Goal: Task Accomplishment & Management: Use online tool/utility

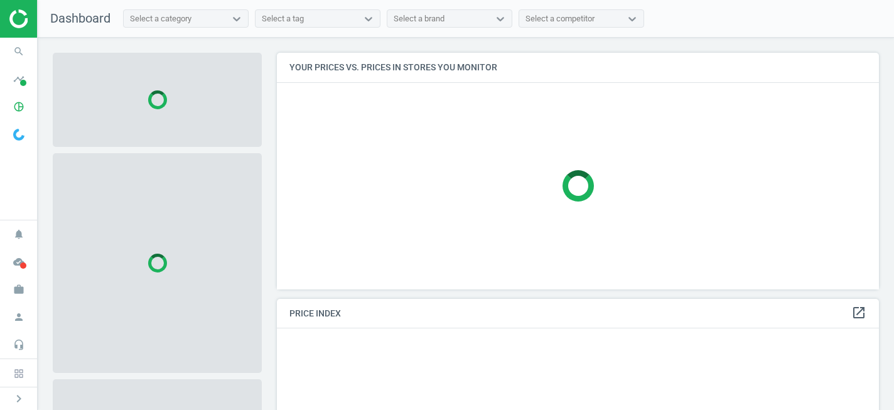
scroll to position [237, 602]
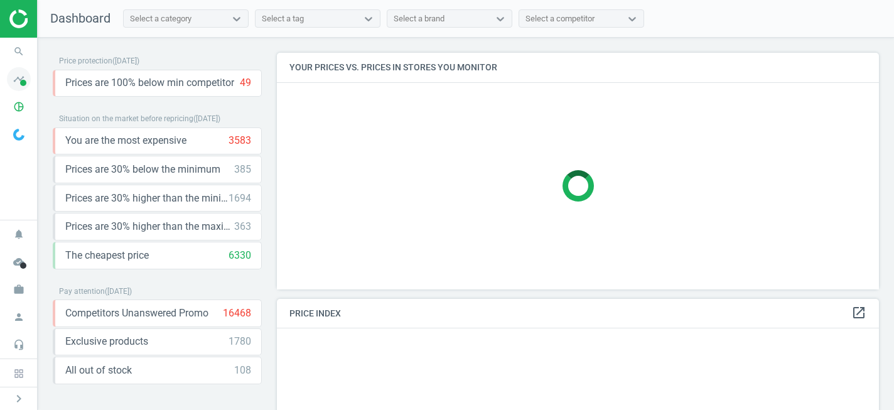
click at [16, 83] on icon "timeline" at bounding box center [19, 79] width 24 height 24
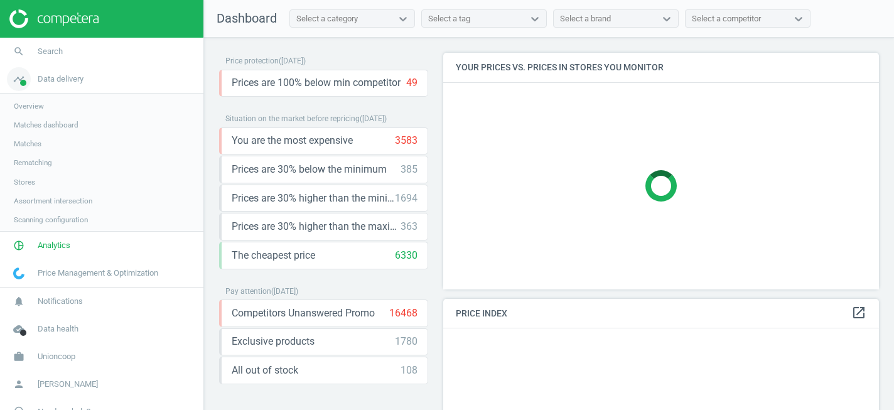
scroll to position [6, 6]
click at [16, 83] on icon "timeline" at bounding box center [19, 79] width 24 height 24
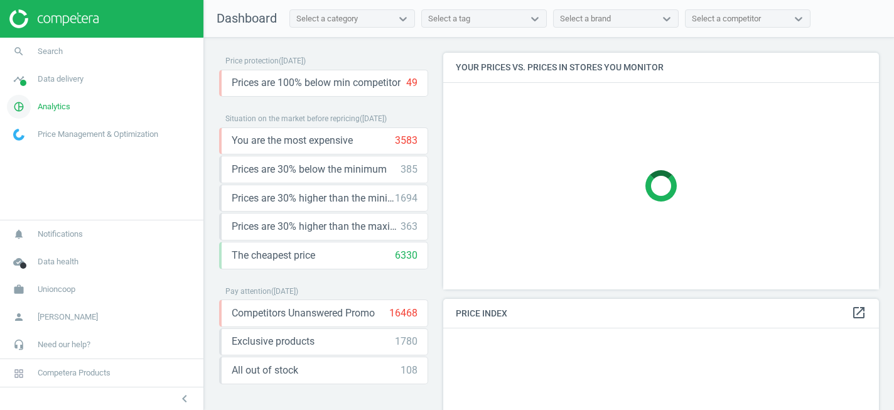
click at [27, 108] on icon "pie_chart_outlined" at bounding box center [19, 107] width 24 height 24
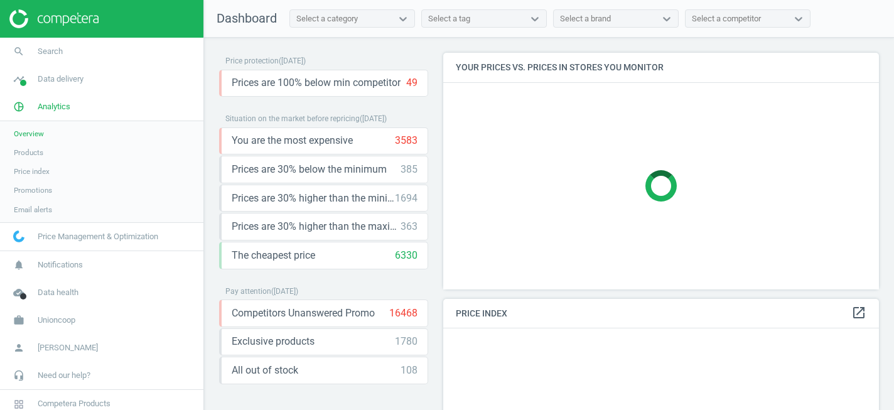
click at [28, 152] on span "Products" at bounding box center [28, 152] width 29 height 10
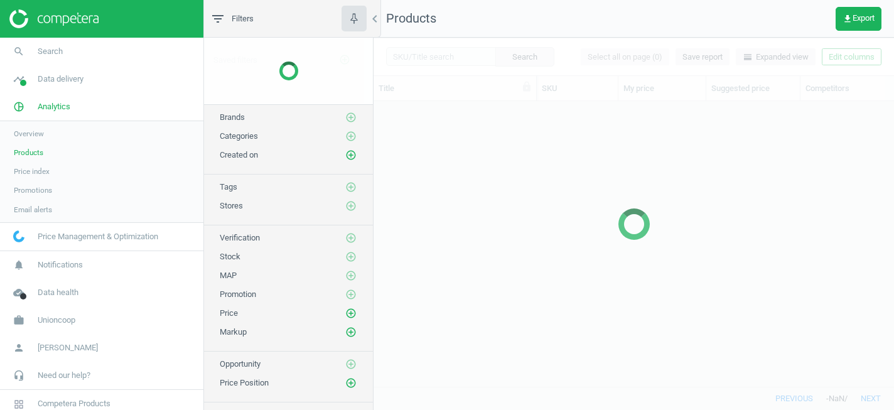
scroll to position [285, 520]
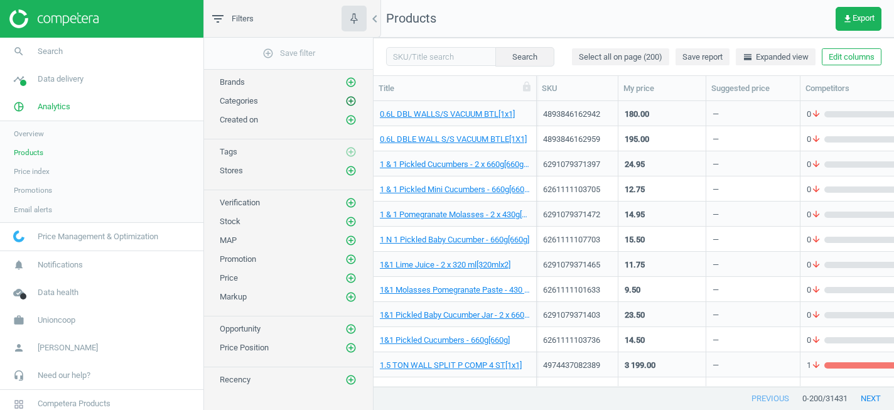
click at [350, 102] on icon "add_circle_outline" at bounding box center [350, 100] width 11 height 11
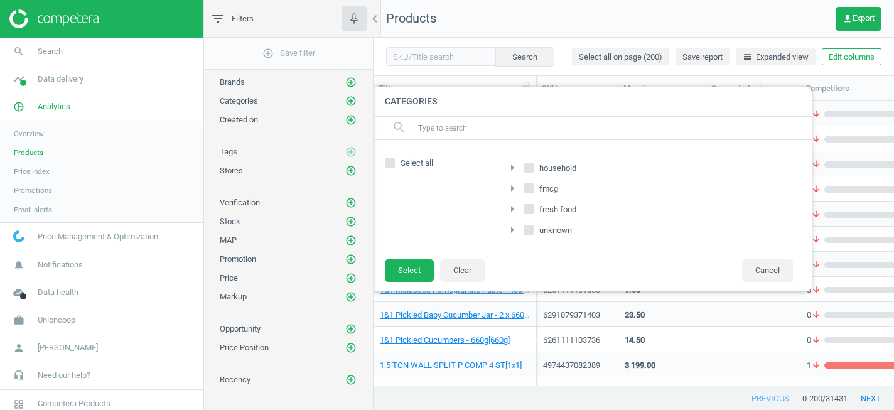
click at [511, 186] on icon "arrow_right" at bounding box center [512, 188] width 15 height 15
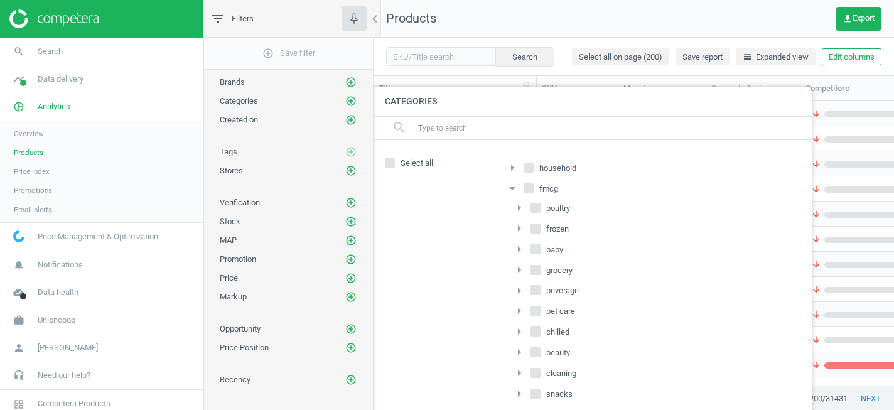
click at [520, 249] on icon "arrow_right" at bounding box center [518, 249] width 15 height 15
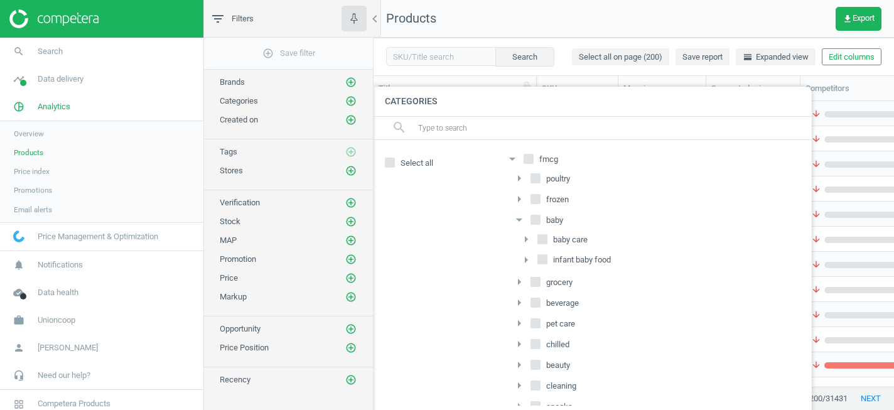
click at [526, 240] on icon "arrow_right" at bounding box center [525, 239] width 15 height 15
click at [528, 301] on icon "arrow_right" at bounding box center [525, 301] width 15 height 15
click at [533, 341] on icon "arrow_right" at bounding box center [532, 341] width 15 height 15
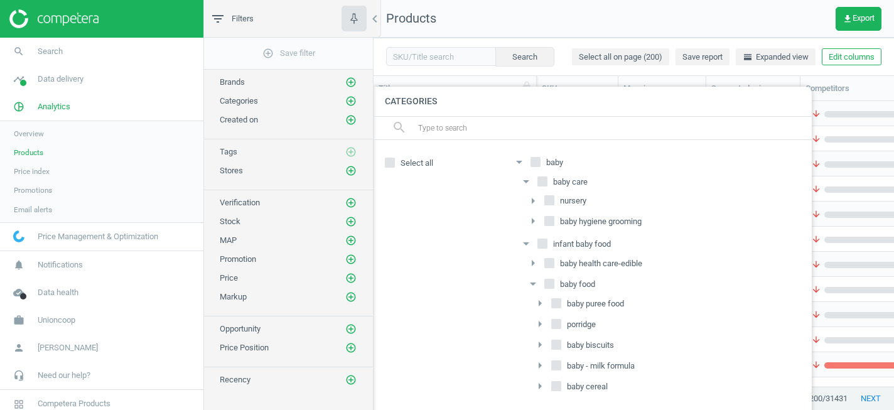
scroll to position [87, 0]
click at [525, 183] on icon "arrow_drop_down" at bounding box center [525, 181] width 15 height 15
click at [523, 202] on icon "arrow_drop_down" at bounding box center [525, 202] width 15 height 15
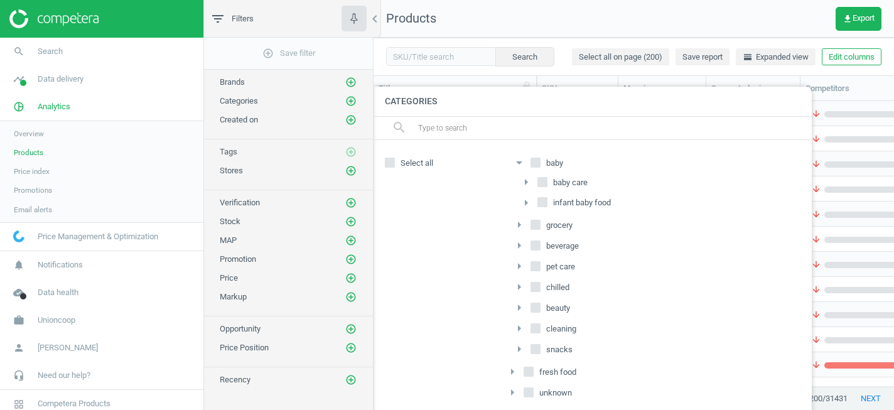
click at [518, 161] on icon "arrow_drop_down" at bounding box center [518, 162] width 15 height 15
click at [510, 189] on icon "arrow_drop_down" at bounding box center [512, 188] width 15 height 15
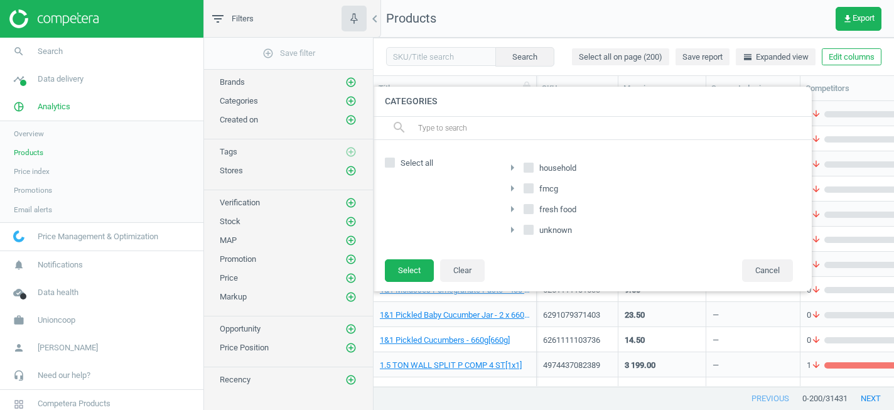
click at [510, 189] on icon "arrow_right" at bounding box center [512, 188] width 15 height 15
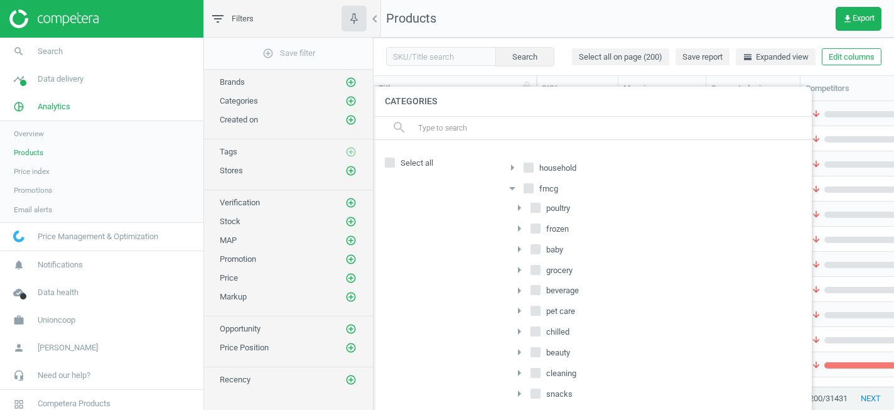
click at [519, 206] on icon "arrow_right" at bounding box center [518, 207] width 15 height 15
click at [525, 227] on icon "arrow_right" at bounding box center [525, 227] width 15 height 15
click at [534, 247] on icon "arrow_right" at bounding box center [532, 246] width 15 height 15
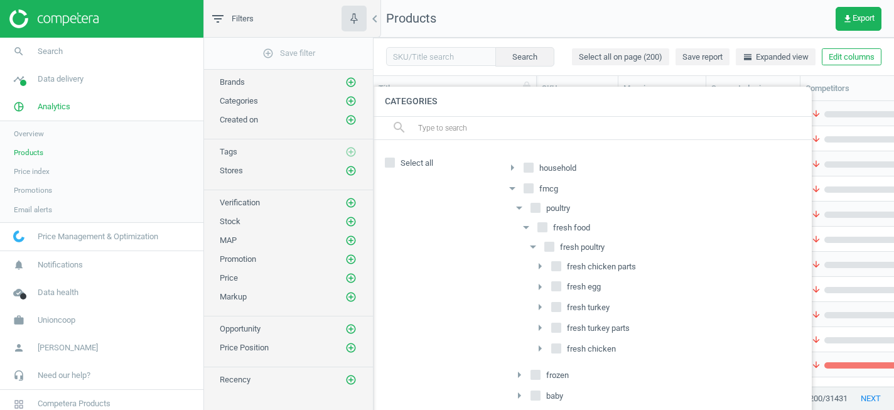
click at [511, 186] on icon "arrow_drop_down" at bounding box center [512, 188] width 15 height 15
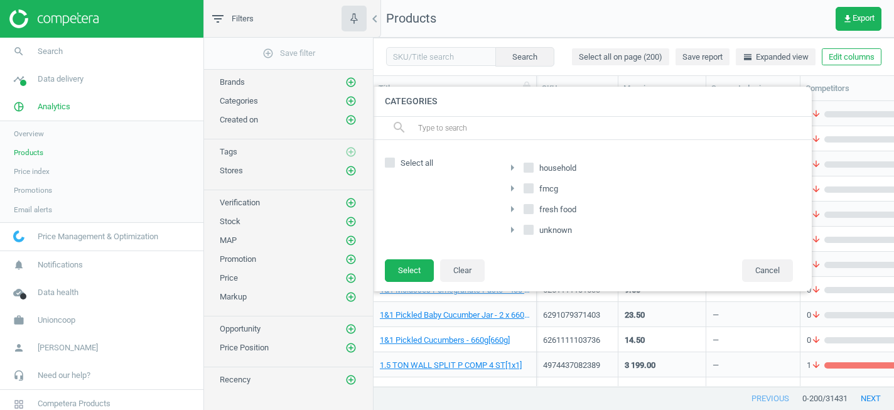
click at [513, 188] on icon "arrow_right" at bounding box center [512, 188] width 15 height 15
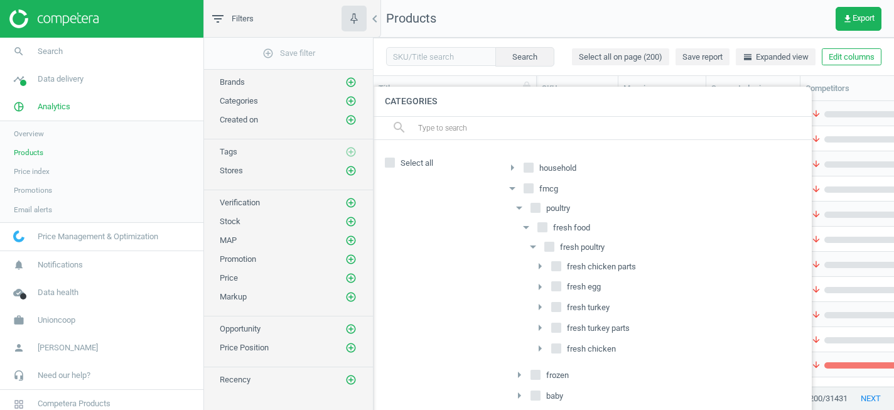
click at [516, 211] on icon "arrow_drop_down" at bounding box center [518, 207] width 15 height 15
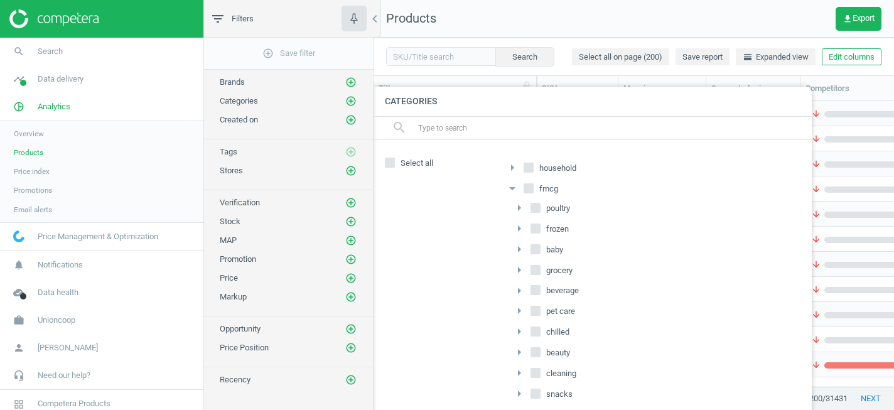
click at [518, 249] on icon "arrow_right" at bounding box center [518, 249] width 15 height 15
click at [525, 266] on icon "arrow_right" at bounding box center [525, 268] width 15 height 15
click at [528, 329] on icon "arrow_right" at bounding box center [525, 330] width 15 height 15
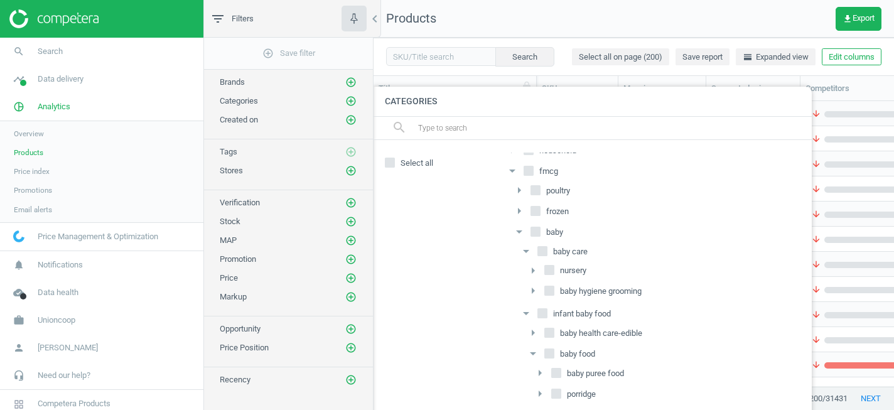
scroll to position [18, 0]
click at [520, 190] on icon "arrow_right" at bounding box center [518, 189] width 15 height 15
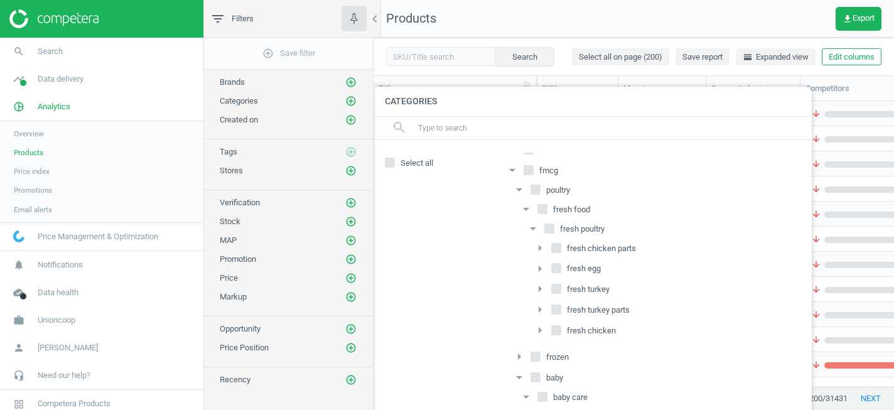
click at [518, 378] on icon "arrow_drop_down" at bounding box center [518, 377] width 15 height 15
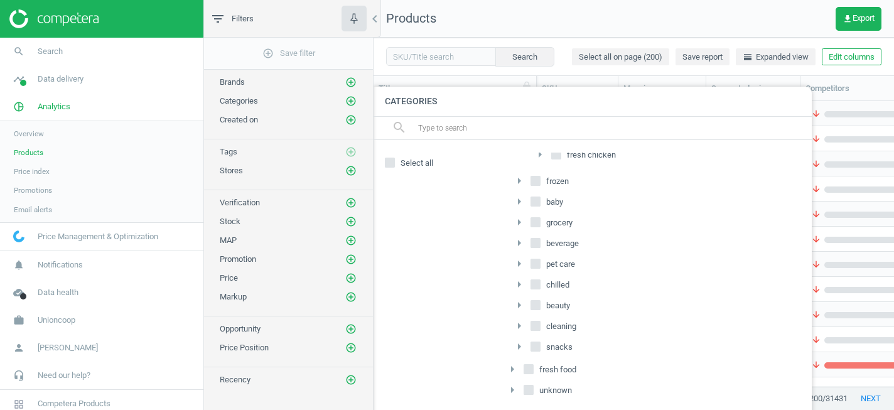
scroll to position [0, 0]
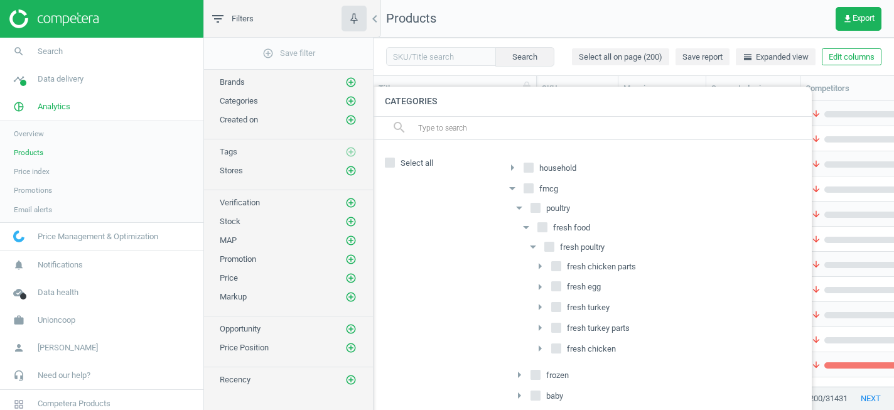
click at [511, 186] on icon "arrow_drop_down" at bounding box center [512, 188] width 15 height 15
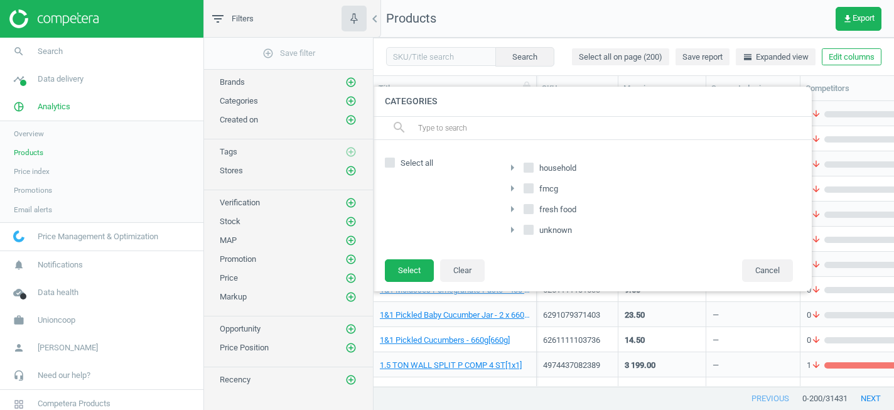
click at [529, 189] on input "fmcg" at bounding box center [529, 188] width 8 height 8
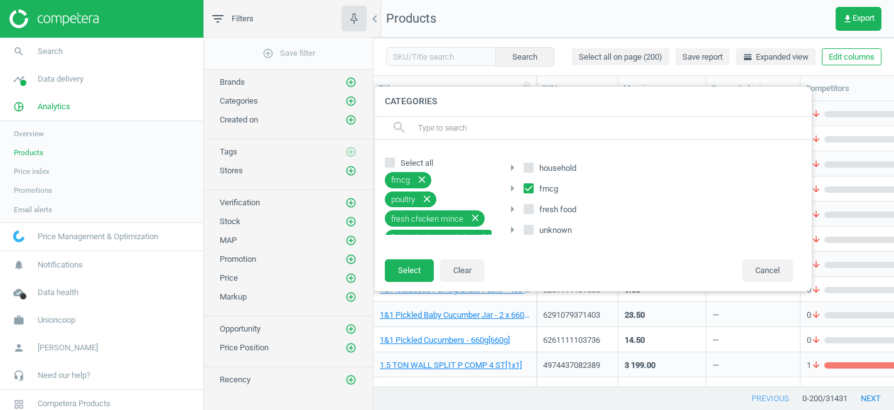
click at [528, 187] on input "fmcg" at bounding box center [529, 188] width 8 height 8
checkbox input "false"
